Goal: Information Seeking & Learning: Compare options

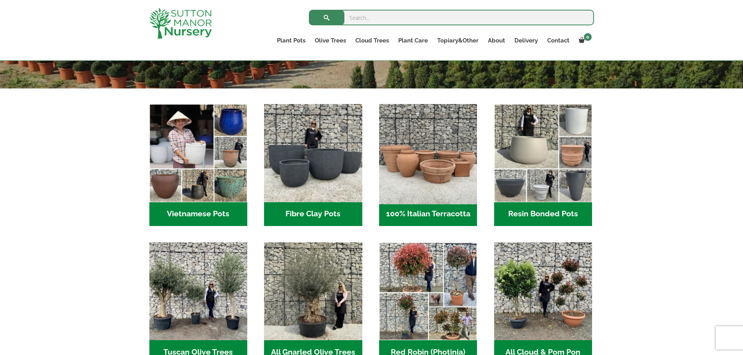
scroll to position [234, 0]
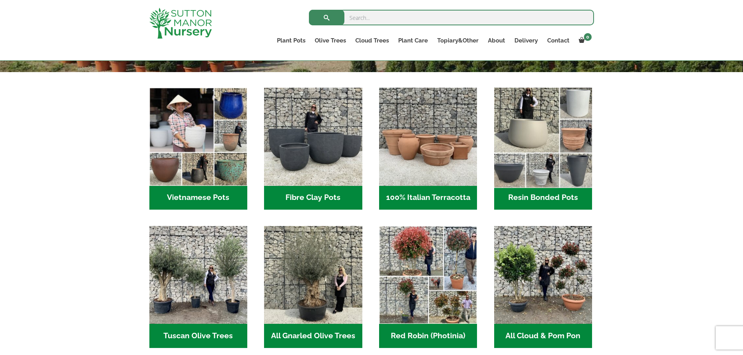
click at [517, 147] on img "Visit product category Resin Bonded Pots" at bounding box center [542, 136] width 103 height 103
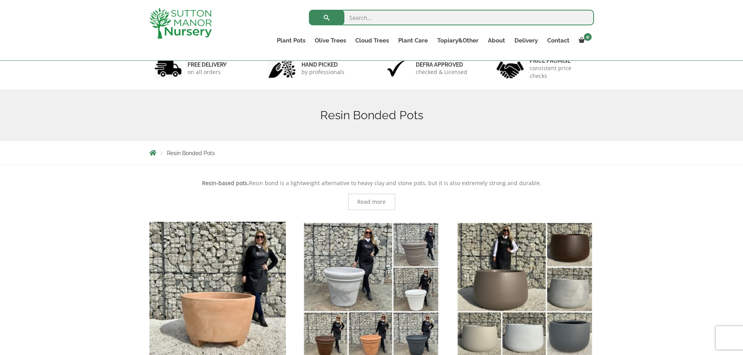
scroll to position [117, 0]
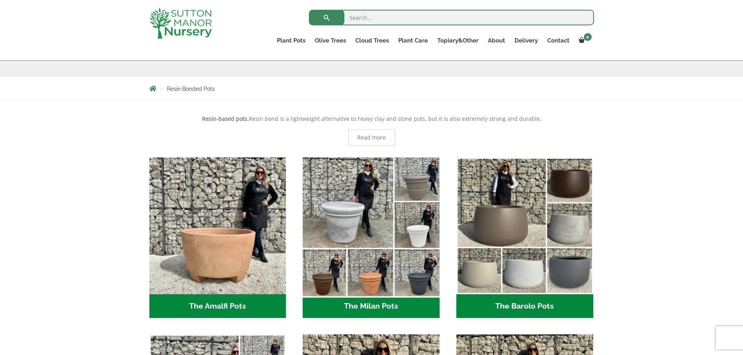
click at [404, 217] on img "Visit product category The Milan Pots" at bounding box center [370, 225] width 143 height 143
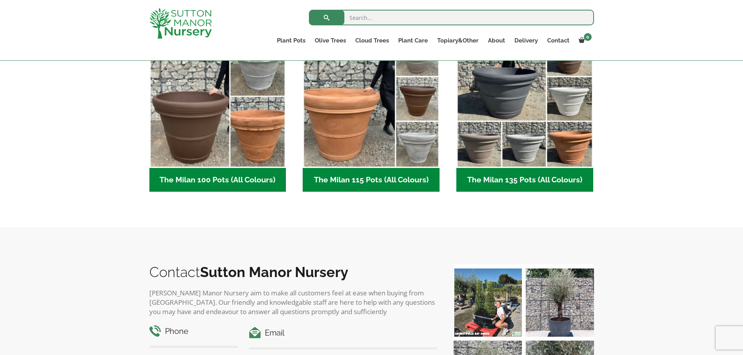
scroll to position [429, 0]
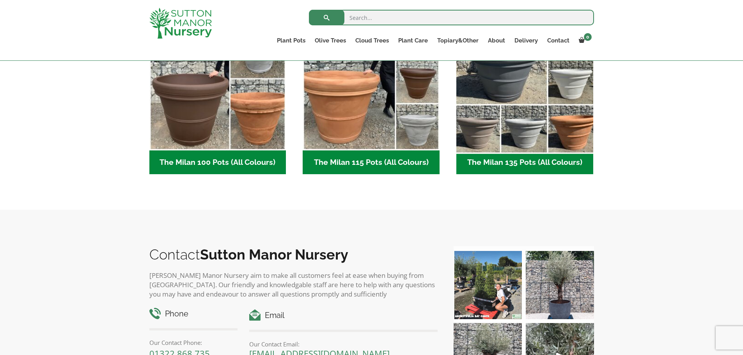
click at [508, 122] on img "Visit product category The Milan 135 Pots (All Colours)" at bounding box center [524, 82] width 143 height 143
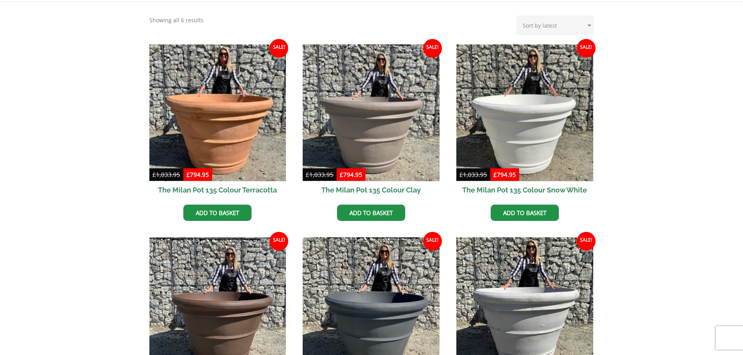
scroll to position [234, 0]
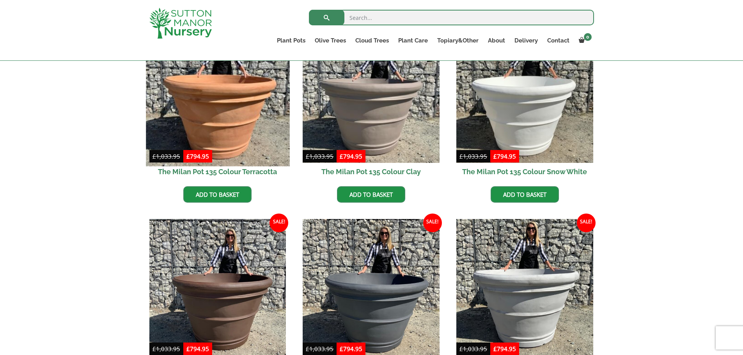
click at [198, 106] on img at bounding box center [217, 94] width 143 height 143
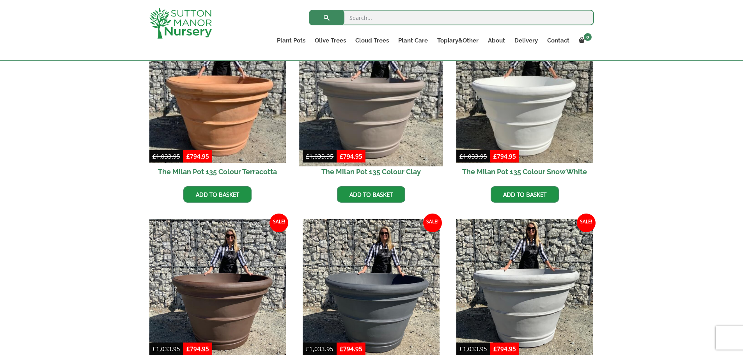
click at [349, 87] on img at bounding box center [370, 94] width 143 height 143
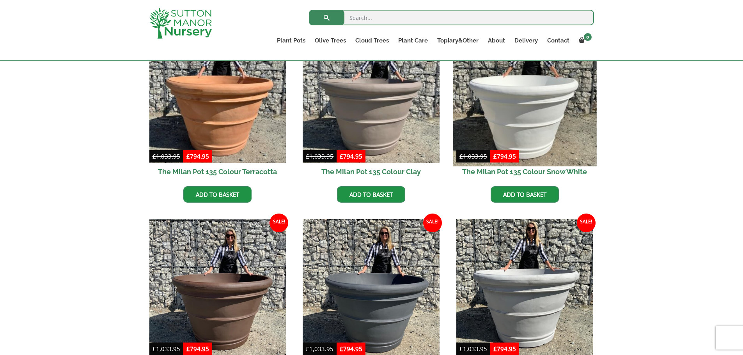
click at [500, 90] on img at bounding box center [524, 94] width 143 height 143
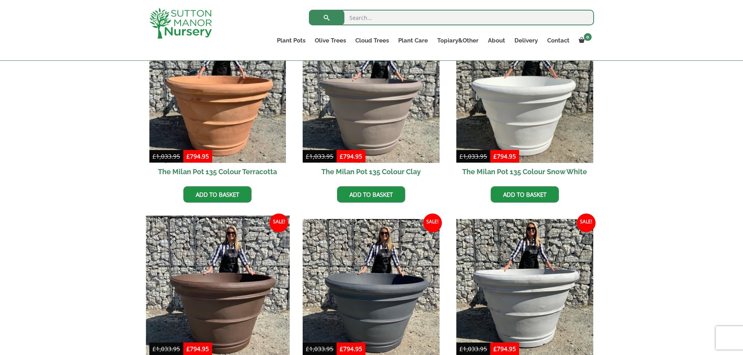
click at [251, 280] on img at bounding box center [217, 287] width 143 height 143
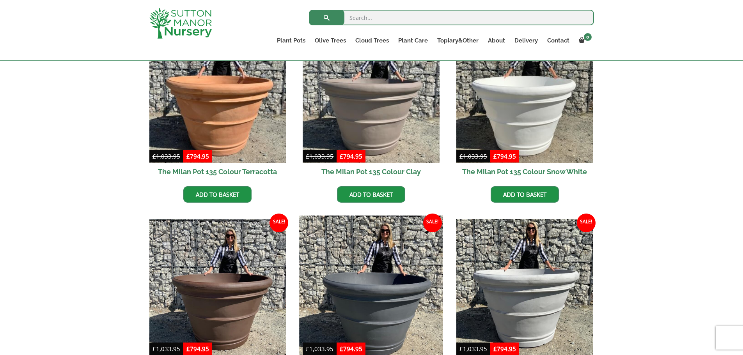
click at [407, 269] on img at bounding box center [370, 287] width 143 height 143
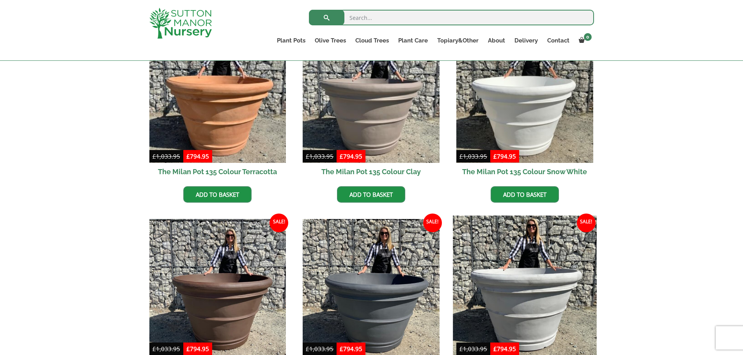
click at [515, 243] on img at bounding box center [524, 287] width 143 height 143
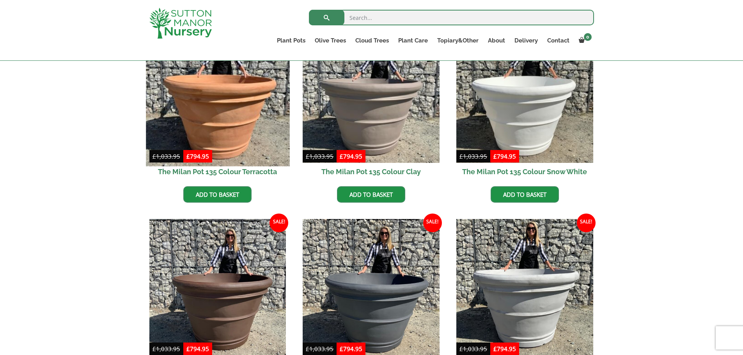
click at [212, 141] on img at bounding box center [217, 94] width 143 height 143
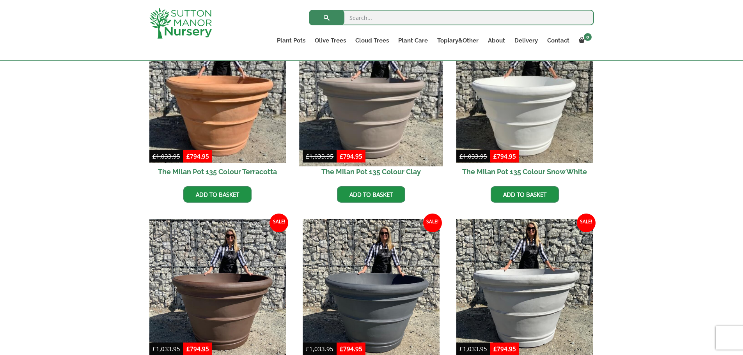
click at [395, 122] on img at bounding box center [370, 94] width 143 height 143
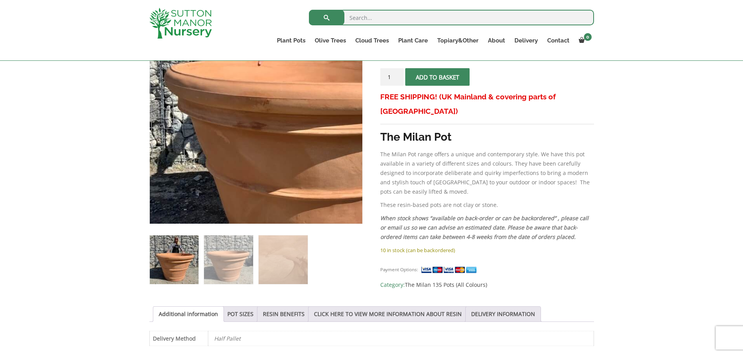
scroll to position [78, 0]
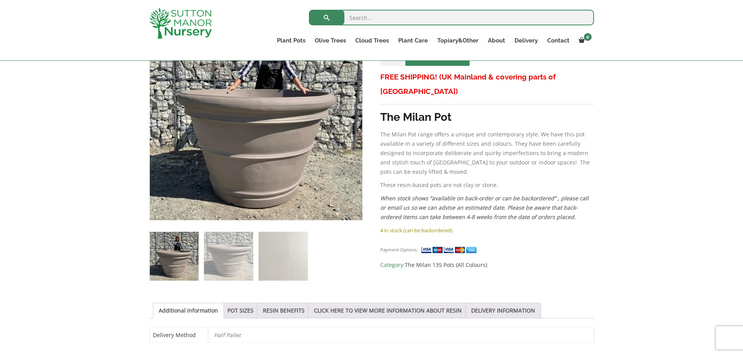
scroll to position [195, 0]
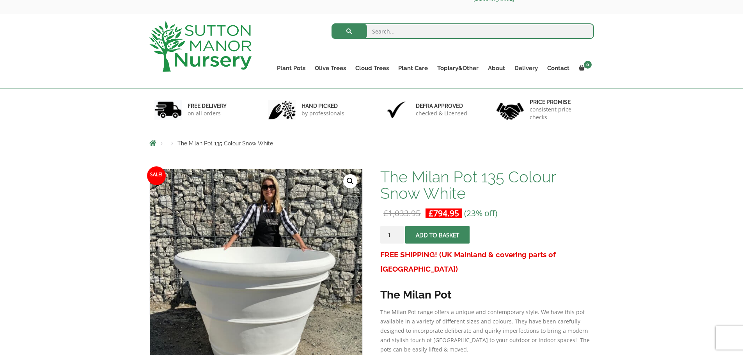
scroll to position [195, 0]
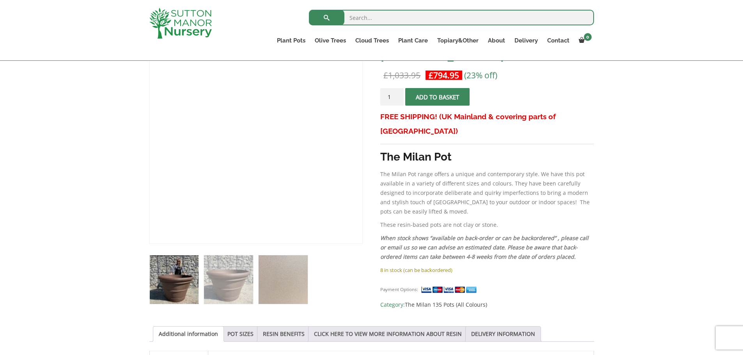
scroll to position [78, 0]
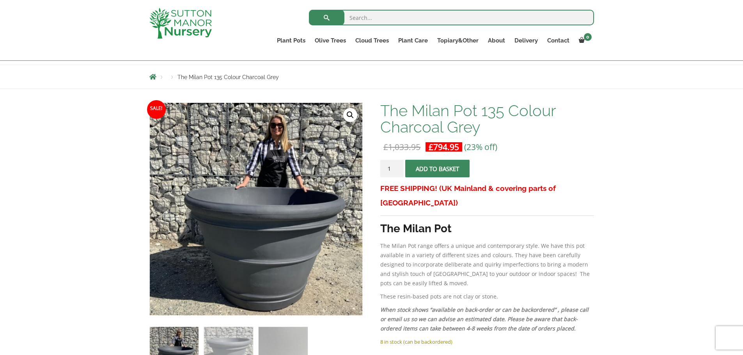
scroll to position [156, 0]
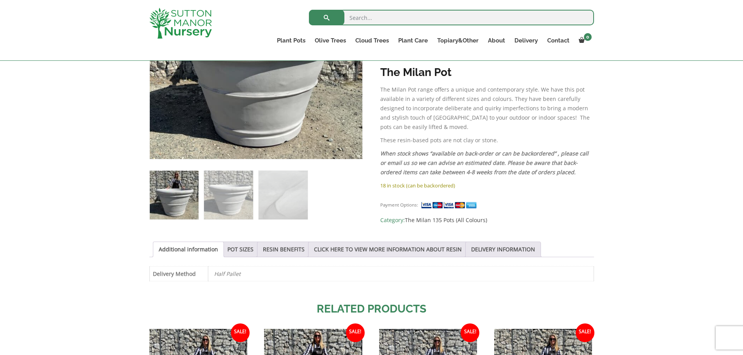
scroll to position [117, 0]
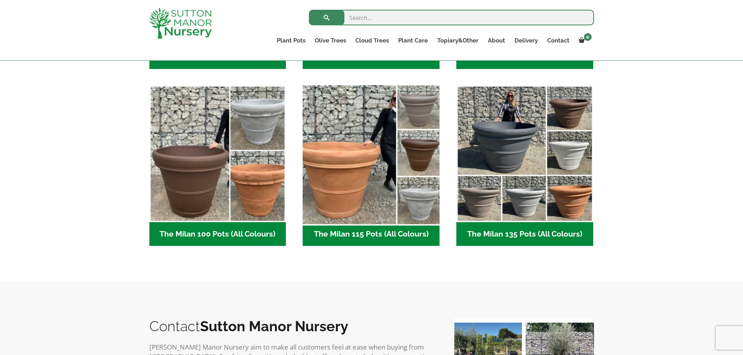
scroll to position [351, 0]
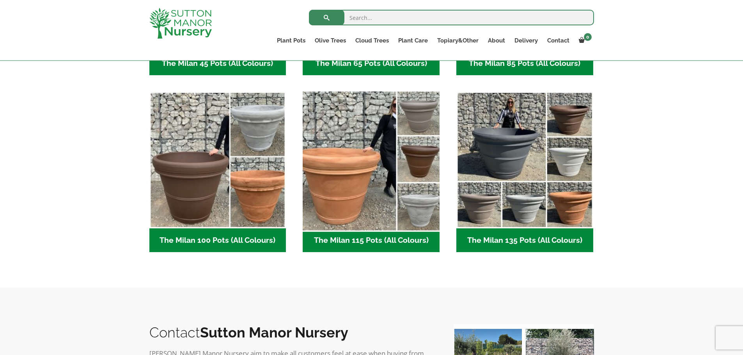
click at [382, 149] on img "Visit product category The Milan 115 Pots (All Colours)" at bounding box center [370, 160] width 143 height 143
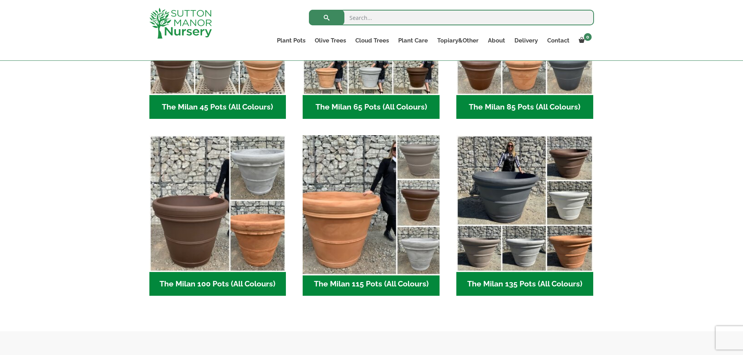
scroll to position [156, 0]
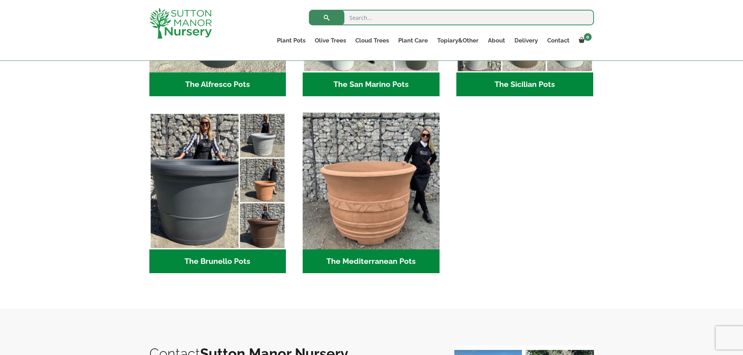
scroll to position [1053, 0]
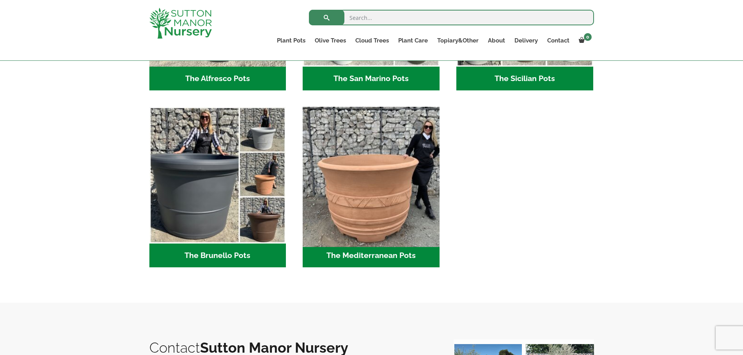
click at [396, 189] on img "Visit product category The Mediterranean Pots" at bounding box center [370, 175] width 143 height 143
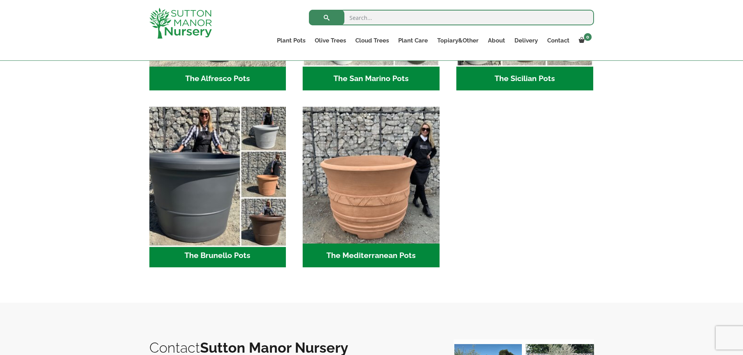
click at [228, 206] on img "Visit product category The Brunello Pots" at bounding box center [217, 175] width 143 height 143
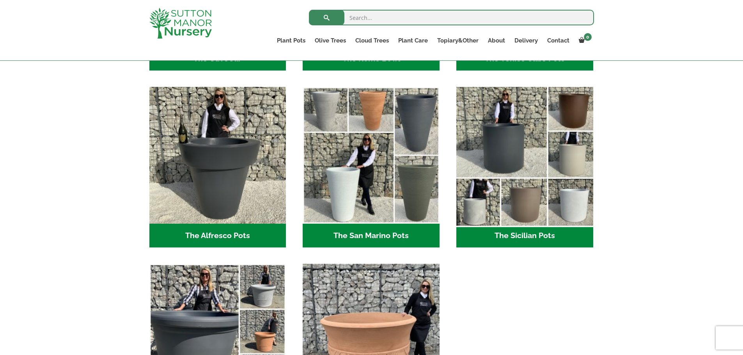
scroll to position [897, 0]
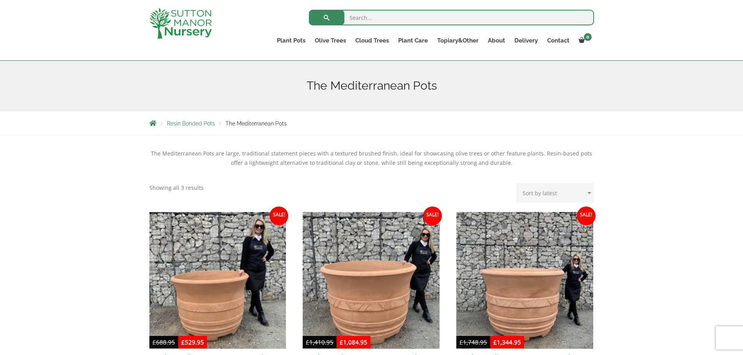
scroll to position [78, 0]
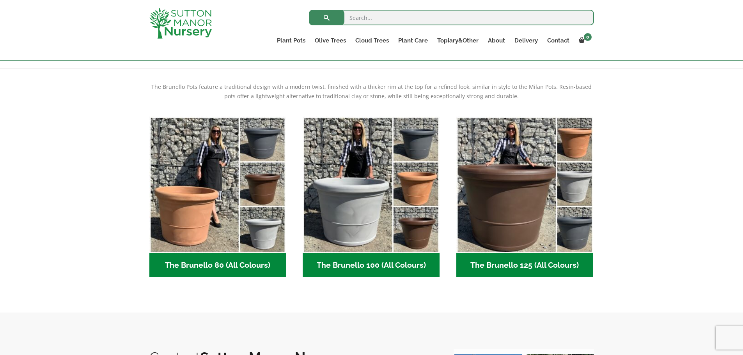
scroll to position [39, 0]
